Goal: Use online tool/utility: Utilize a website feature to perform a specific function

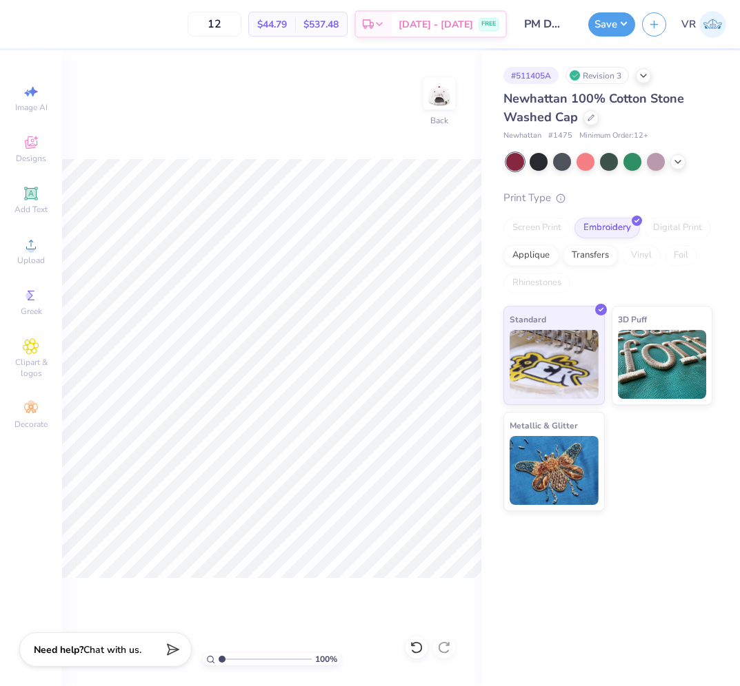
click at [420, 115] on div "100 % Back" at bounding box center [271, 368] width 419 height 636
click at [431, 101] on img at bounding box center [438, 93] width 55 height 55
click at [434, 89] on img at bounding box center [438, 93] width 55 height 55
click at [21, 257] on span "Upload" at bounding box center [31, 260] width 28 height 11
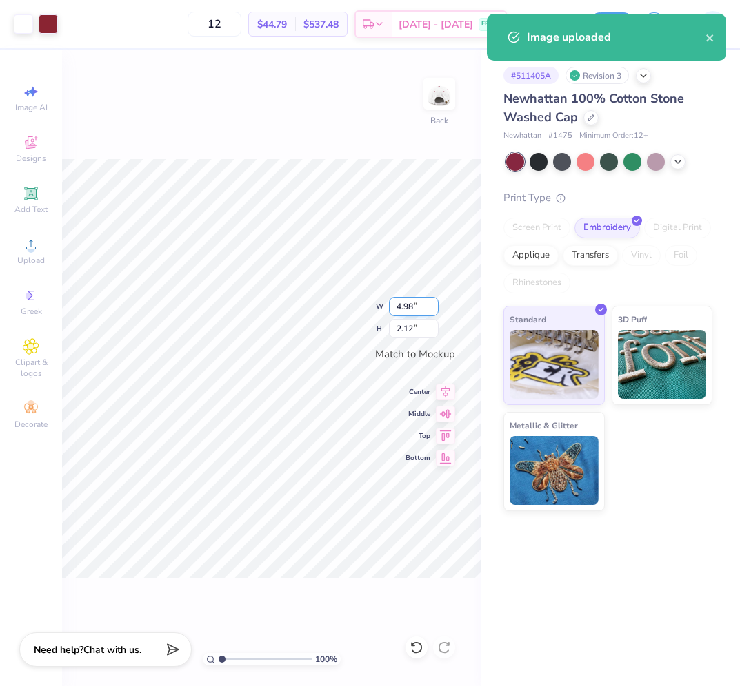
click at [422, 311] on input "4.98" at bounding box center [414, 306] width 50 height 19
type input "4.00"
type input "1.70"
click at [420, 327] on input "1.70" at bounding box center [414, 328] width 50 height 19
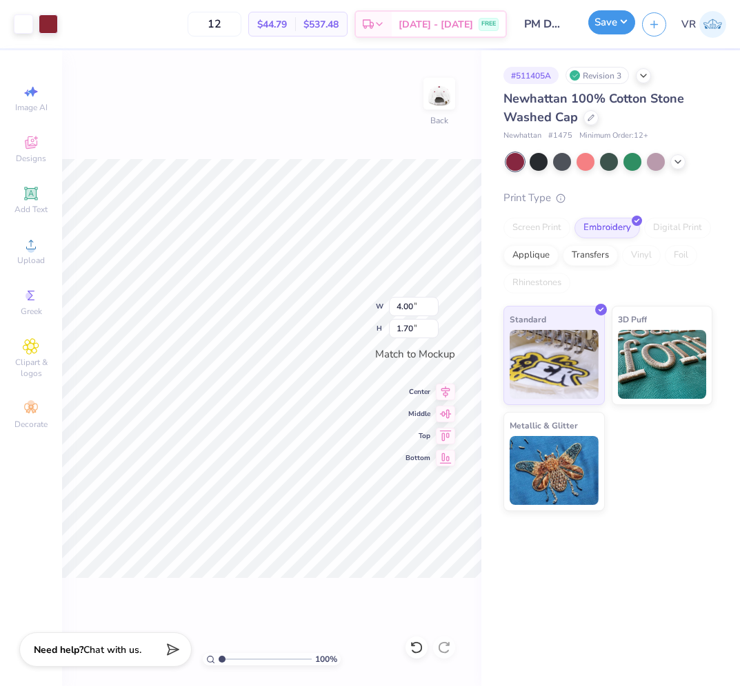
click at [604, 28] on button "Save" at bounding box center [611, 22] width 47 height 24
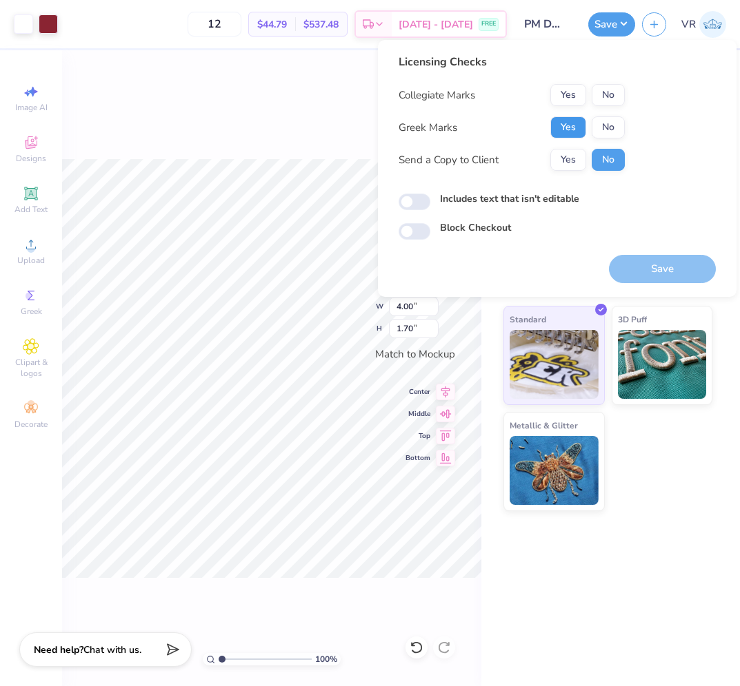
click at [562, 126] on button "Yes" at bounding box center [568, 127] width 36 height 22
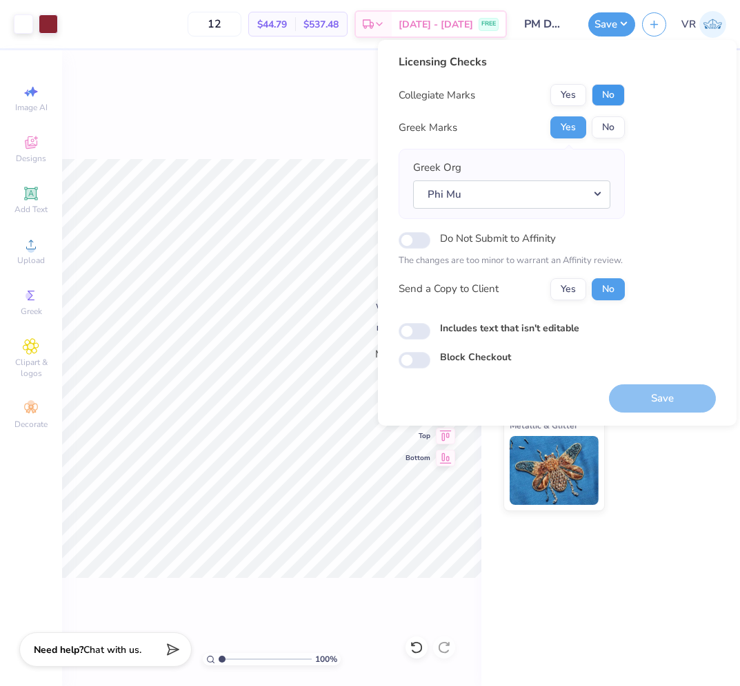
click at [604, 97] on button "No" at bounding box center [607, 95] width 33 height 22
click at [648, 405] on button "Save" at bounding box center [662, 399] width 107 height 28
click at [584, 633] on div "# 511405A Revision 3 Newhattan 100% Cotton Stone Washed Cap Newhattan # 1475 Mi…" at bounding box center [610, 368] width 258 height 636
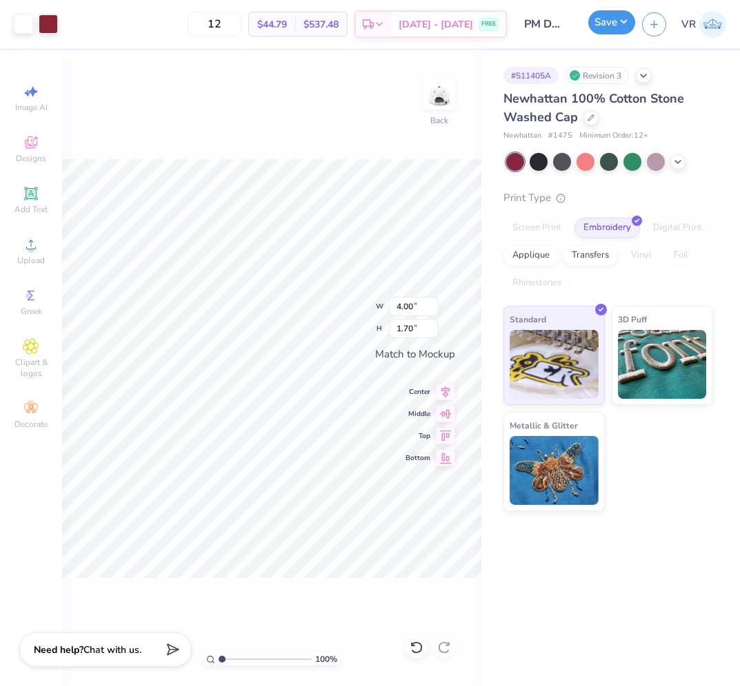
click at [604, 27] on button "Save" at bounding box center [611, 22] width 47 height 24
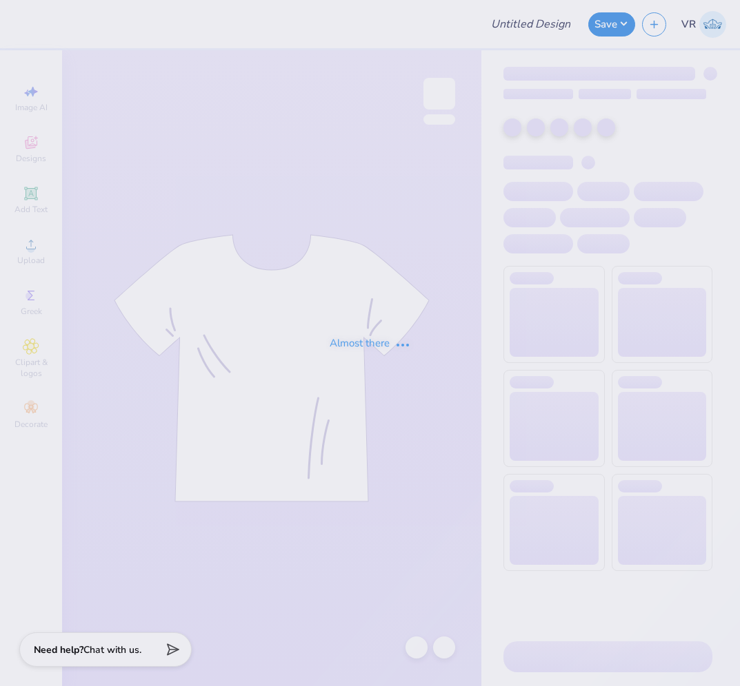
type input "derby days"
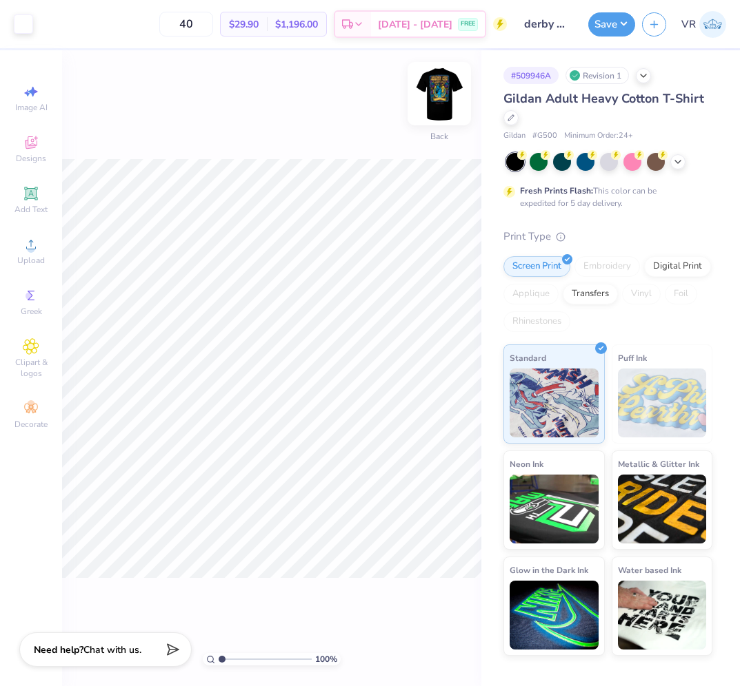
click at [448, 96] on img at bounding box center [438, 93] width 55 height 55
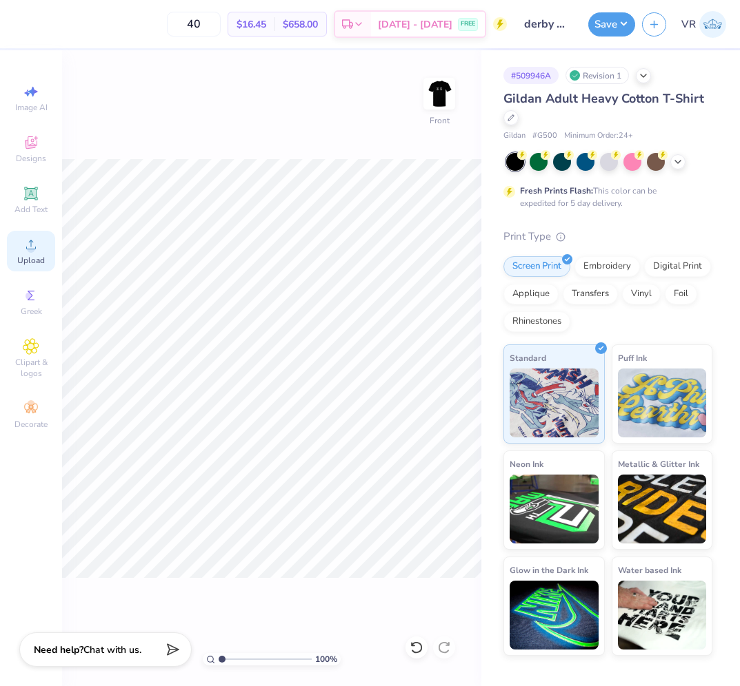
click at [20, 253] on div "Upload" at bounding box center [31, 251] width 48 height 41
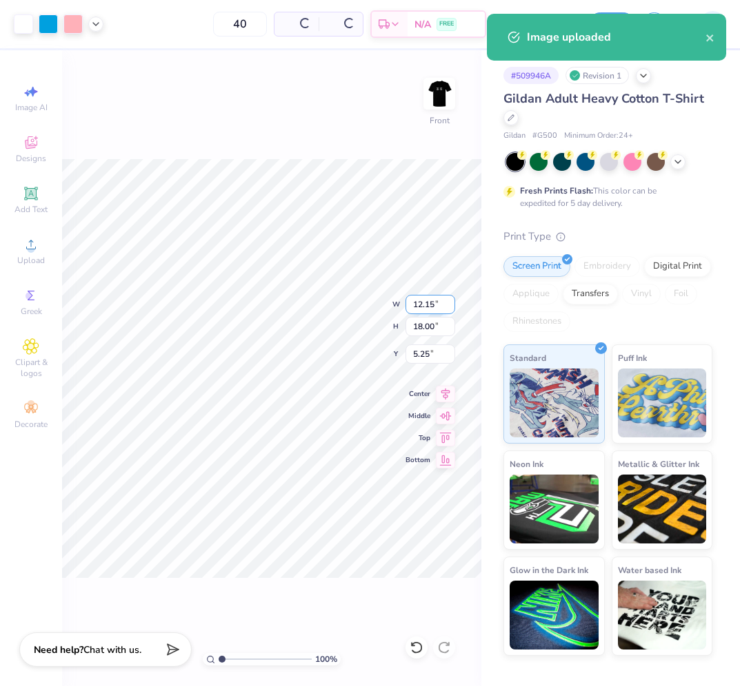
click at [431, 309] on input "12.15" at bounding box center [430, 304] width 50 height 19
type input "12.15"
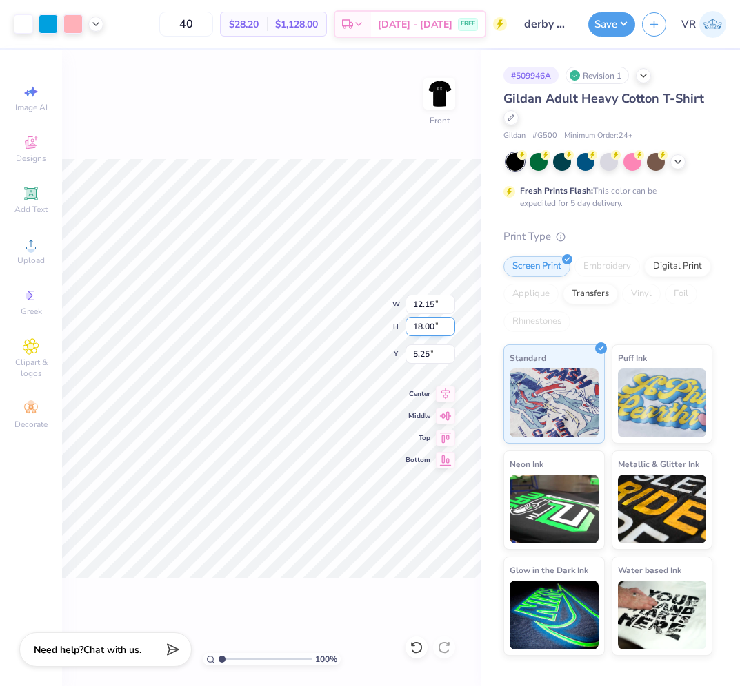
click at [434, 323] on input "18.00" at bounding box center [430, 326] width 50 height 19
type input "15"
type input "10.13"
type input "15.00"
click at [435, 351] on input "6.75" at bounding box center [430, 354] width 50 height 19
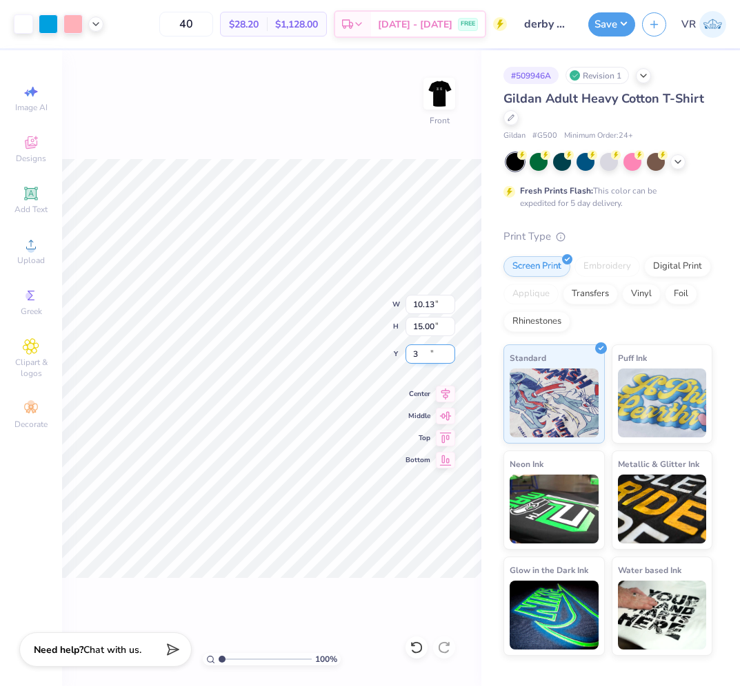
type input "3.00"
click at [446, 95] on img at bounding box center [438, 93] width 55 height 55
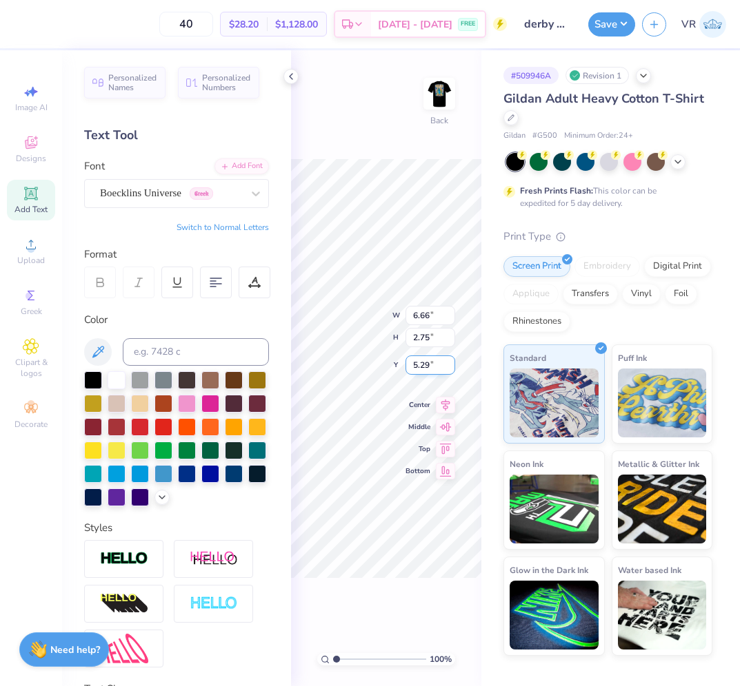
click at [432, 365] on input "5.29" at bounding box center [430, 365] width 50 height 19
type input "3.00"
click at [429, 305] on input "6.66" at bounding box center [430, 304] width 50 height 19
type input "6.50"
type input "2.68"
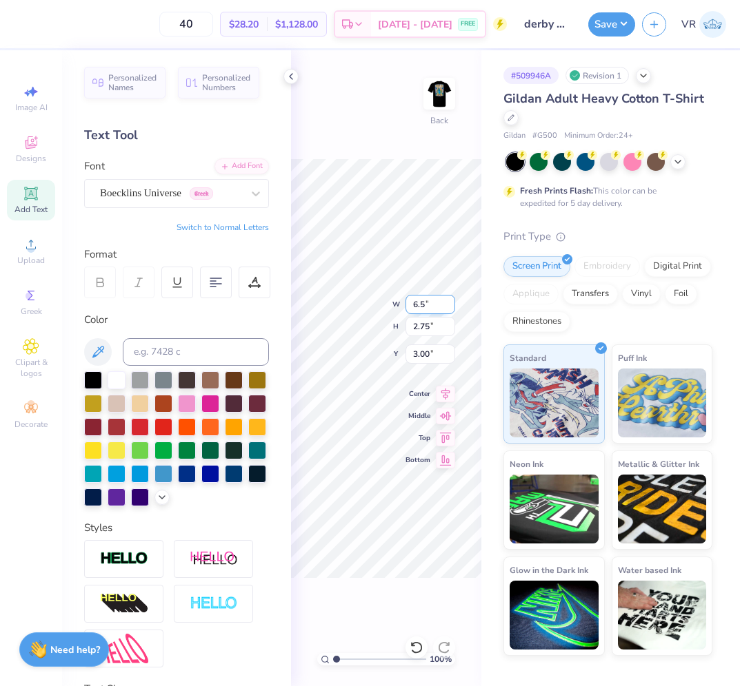
type input "3.03"
click at [437, 355] on input "3.03" at bounding box center [430, 354] width 50 height 19
type input "3.00"
click at [287, 74] on icon at bounding box center [290, 76] width 11 height 11
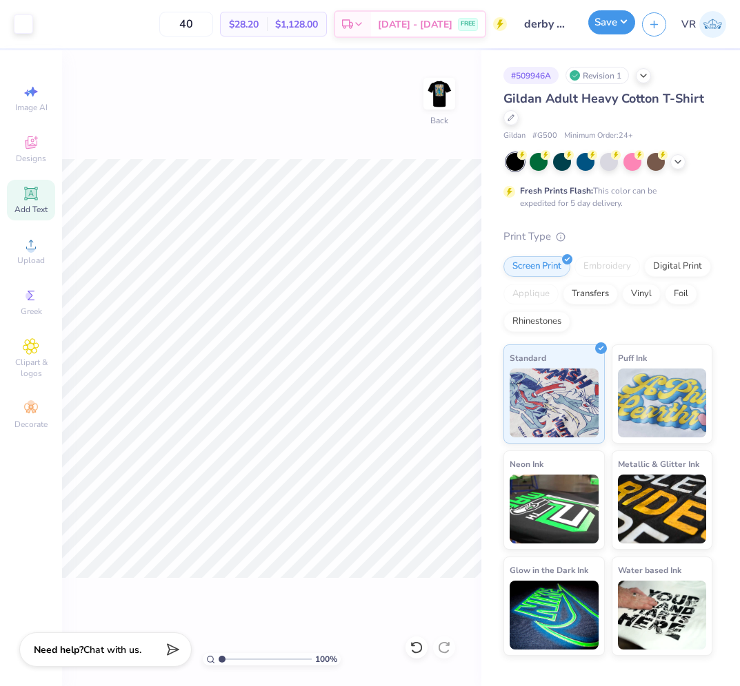
click at [600, 28] on button "Save" at bounding box center [611, 22] width 47 height 24
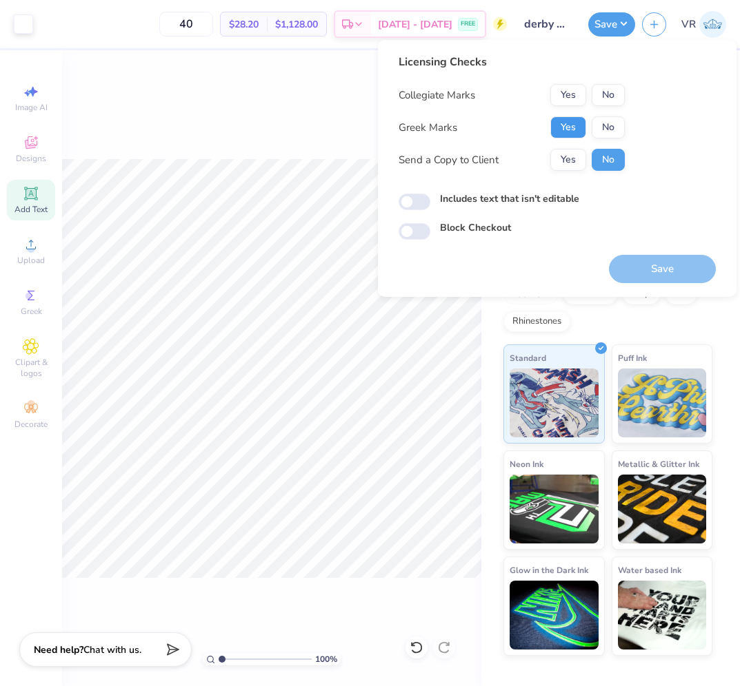
click at [567, 128] on button "Yes" at bounding box center [568, 127] width 36 height 22
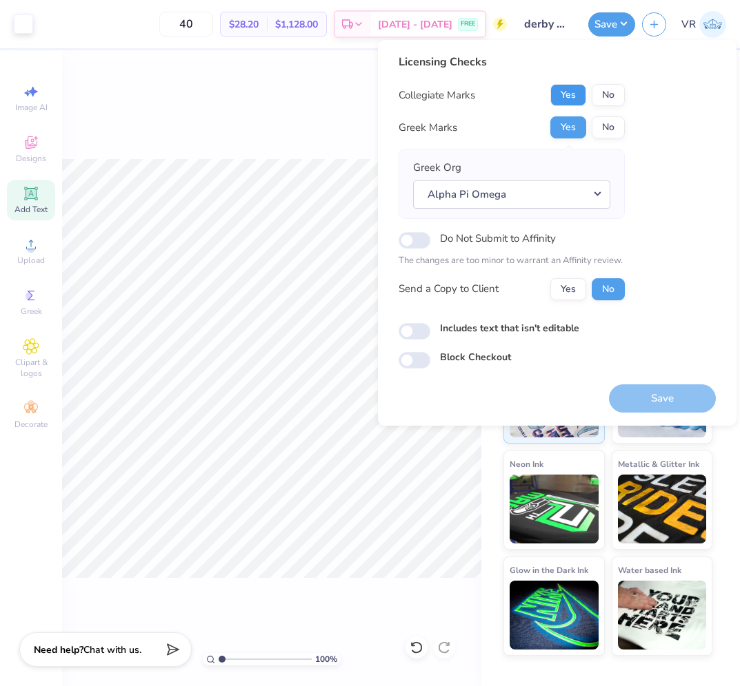
click at [563, 96] on button "Yes" at bounding box center [568, 95] width 36 height 22
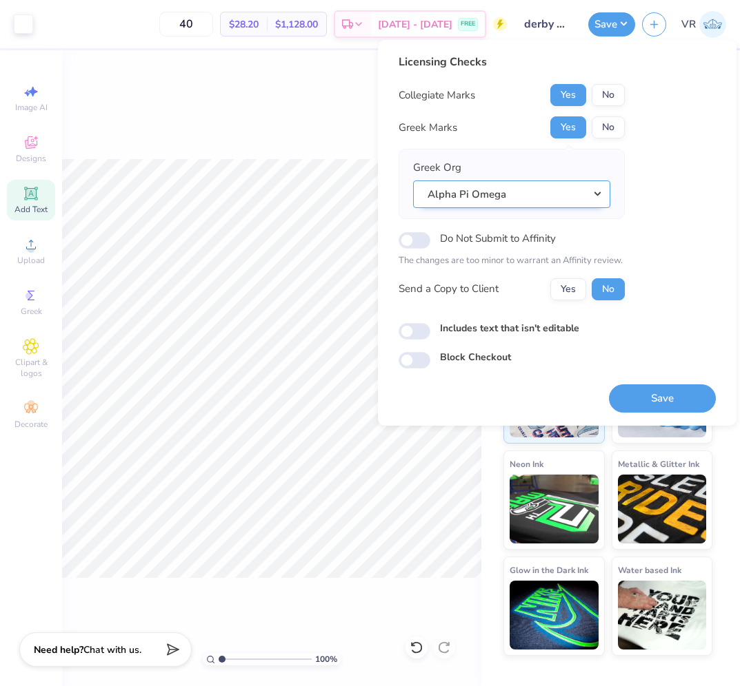
click at [531, 187] on button "Alpha Pi Omega" at bounding box center [511, 195] width 197 height 28
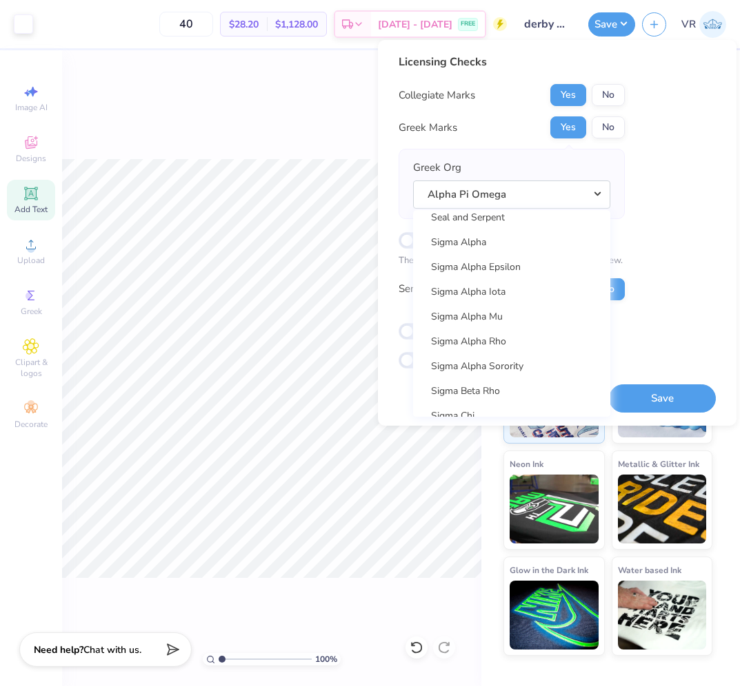
scroll to position [8738, 0]
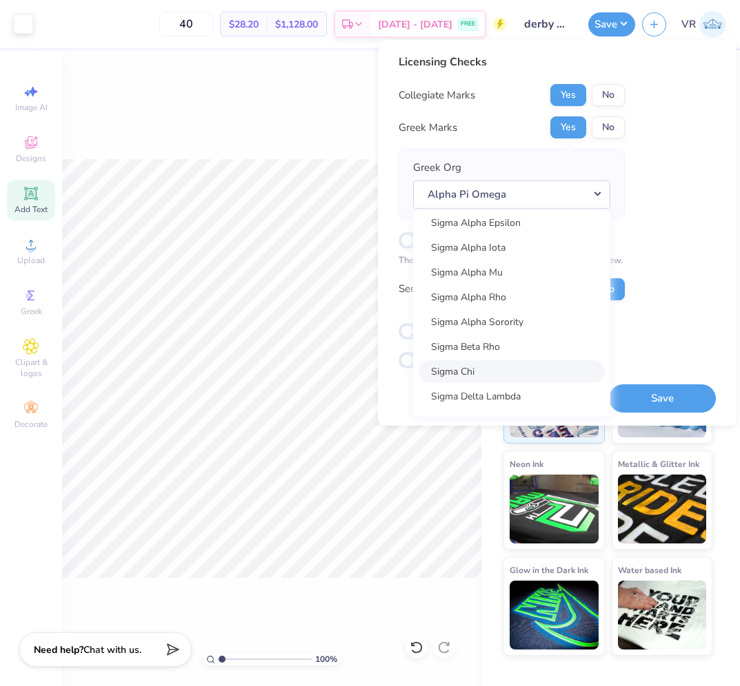
click at [504, 367] on link "Sigma Chi" at bounding box center [511, 371] width 186 height 23
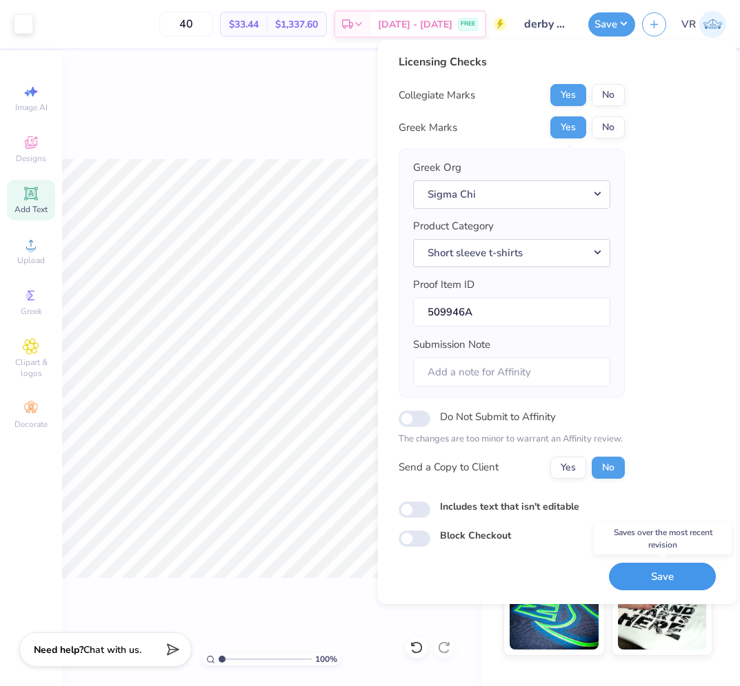
click at [679, 587] on button "Save" at bounding box center [662, 577] width 107 height 28
